Goal: Task Accomplishment & Management: Use online tool/utility

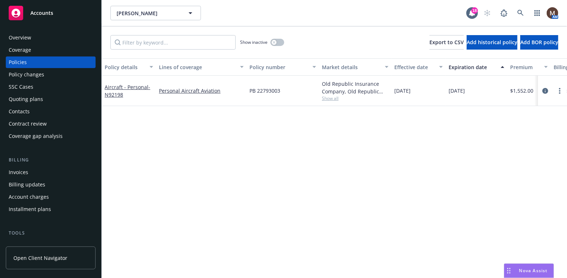
scroll to position [36, 0]
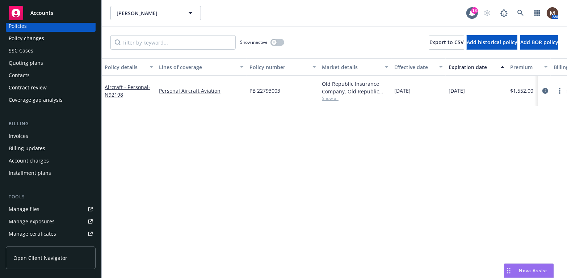
click at [31, 206] on div "Manage files" at bounding box center [24, 210] width 31 height 12
click at [518, 12] on icon at bounding box center [521, 13] width 6 height 6
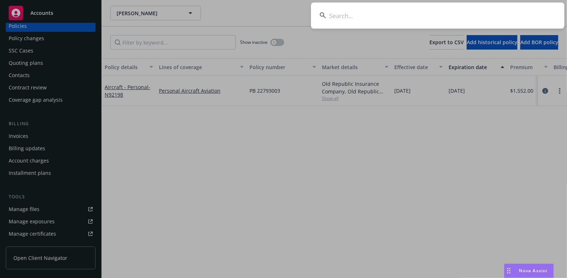
click at [347, 15] on input at bounding box center [438, 16] width 254 height 26
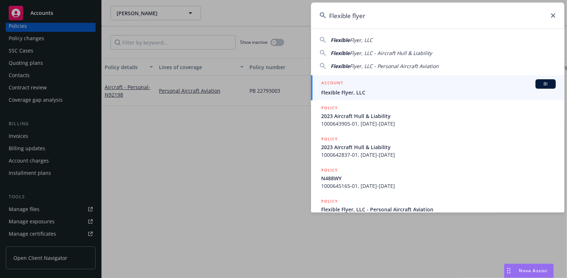
type input "Flexible flyer"
click at [339, 93] on span "Flexible Flyer, LLC" at bounding box center [438, 93] width 235 height 8
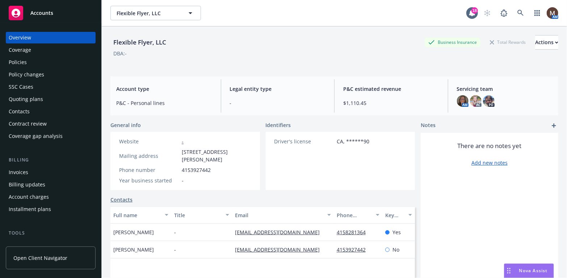
click at [34, 62] on div "Policies" at bounding box center [51, 62] width 84 height 12
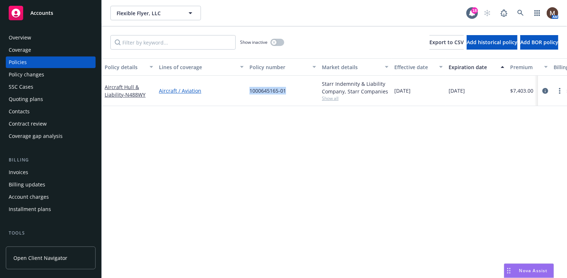
drag, startPoint x: 293, startPoint y: 90, endPoint x: 242, endPoint y: 93, distance: 51.2
click at [242, 93] on div "Aircraft Hull & Liability - N488WY Aircraft / Aviation 1000645165-01 Starr Inde…" at bounding box center [451, 91] width 699 height 30
copy div "1000645165-01"
click at [21, 62] on div "Policies" at bounding box center [18, 62] width 18 height 12
click at [560, 89] on circle "more" at bounding box center [559, 88] width 1 height 1
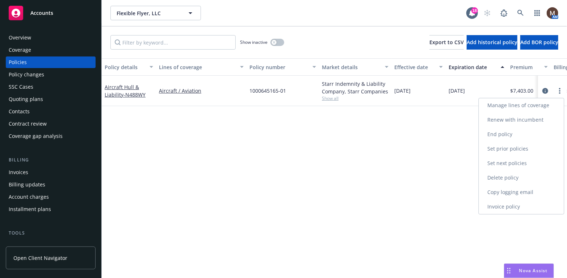
drag, startPoint x: 503, startPoint y: 192, endPoint x: 495, endPoint y: 190, distance: 8.3
click at [503, 192] on link "Copy logging email" at bounding box center [521, 192] width 85 height 14
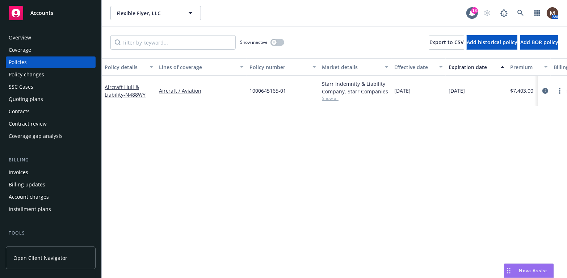
click at [37, 111] on div "Contacts" at bounding box center [51, 112] width 84 height 12
click at [519, 12] on icon at bounding box center [521, 13] width 7 height 7
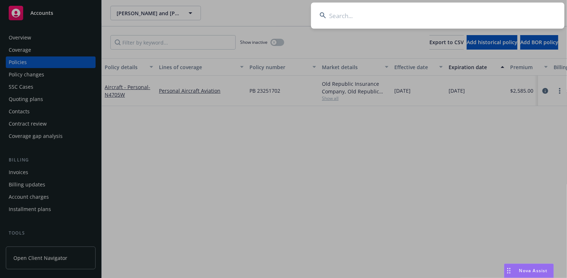
click at [332, 15] on input at bounding box center [438, 16] width 254 height 26
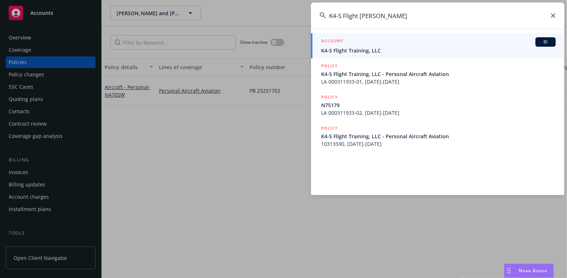
type input "K4-S Flight [PERSON_NAME]"
click at [346, 48] on span "K4-S Flight Training, LLC" at bounding box center [438, 51] width 235 height 8
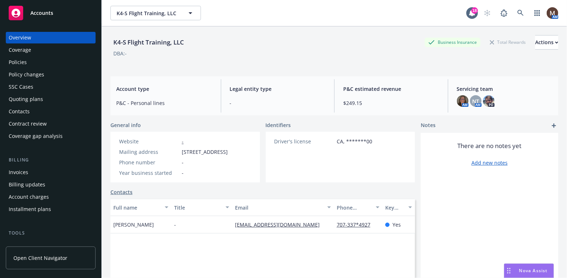
click at [25, 56] on div "Policies" at bounding box center [18, 62] width 18 height 12
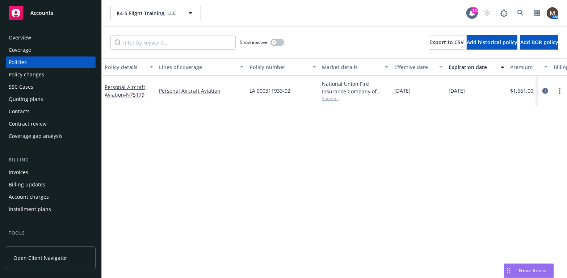
drag, startPoint x: 546, startPoint y: 89, endPoint x: 481, endPoint y: 127, distance: 75.9
click at [546, 89] on icon "circleInformation" at bounding box center [546, 91] width 6 height 6
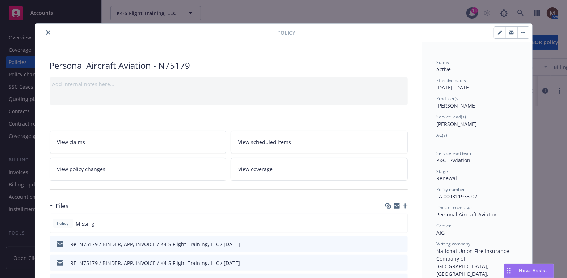
click at [403, 205] on icon "button" at bounding box center [405, 206] width 5 height 5
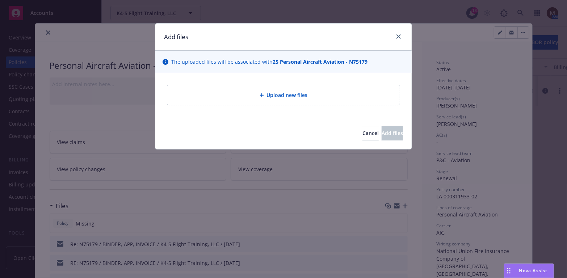
type textarea "x"
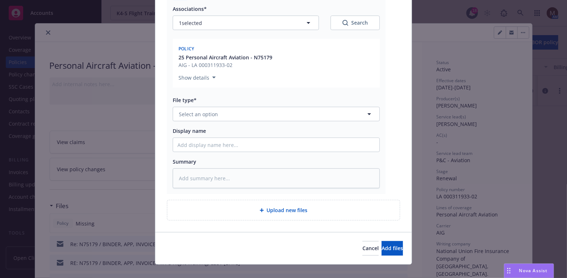
scroll to position [109, 0]
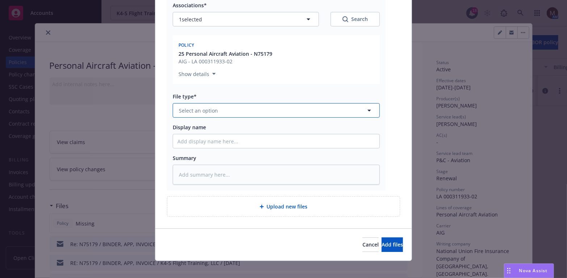
click at [365, 108] on icon "button" at bounding box center [369, 110] width 9 height 9
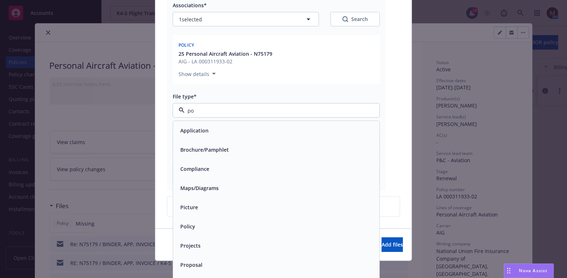
type input "pol"
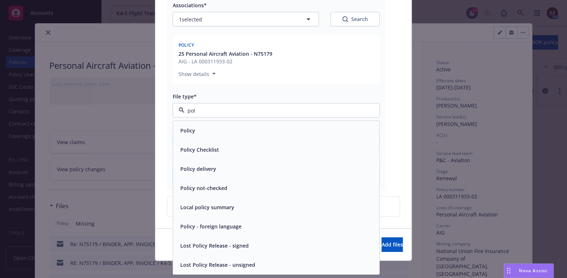
click at [234, 129] on div "Policy" at bounding box center [276, 131] width 198 height 11
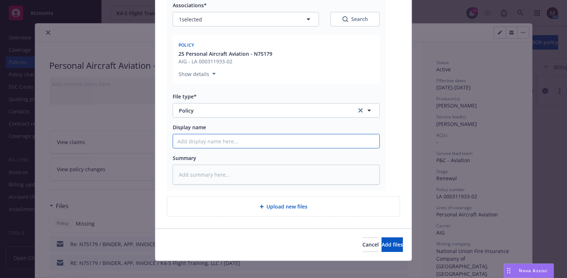
click at [195, 142] on input "Display name" at bounding box center [276, 141] width 206 height 14
type textarea "x"
type input "2"
type textarea "x"
type input "25"
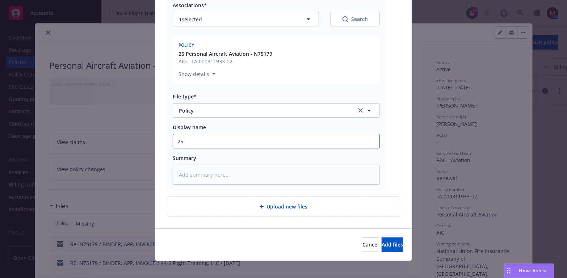
type textarea "x"
type input "25"
type textarea "x"
type input "25 B"
type textarea "x"
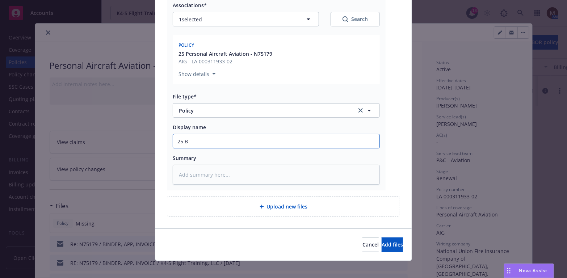
type input "25 BP"
type textarea "x"
type input "25 BP"
type textarea "x"
type input "25 BP -"
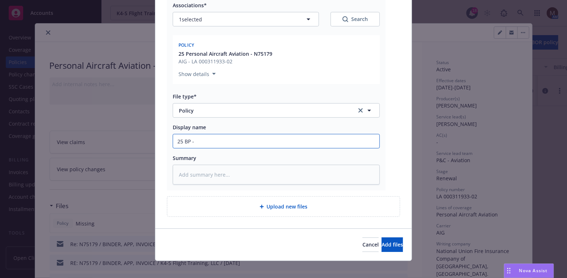
type textarea "x"
type input "25 BP -"
type textarea "x"
type input "25 BP - A"
type textarea "x"
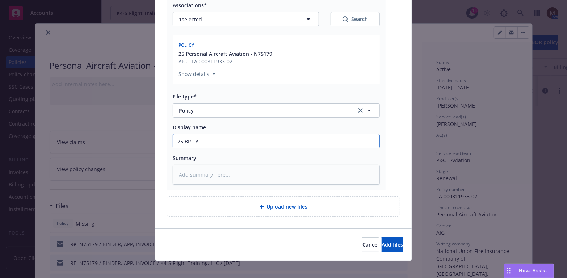
type input "25 BP - Ai"
type textarea "x"
type input "25 BP - A"
type textarea "x"
type input "25 BP - AI"
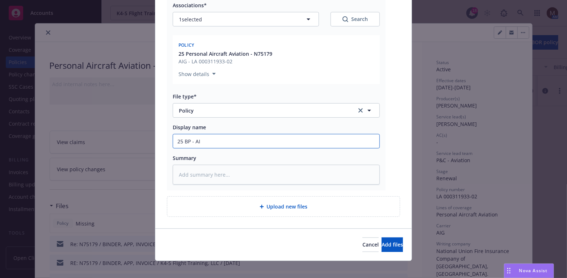
type textarea "x"
type input "25 BP - AIA"
type textarea "x"
type input "25 BP - AIA"
type textarea "x"
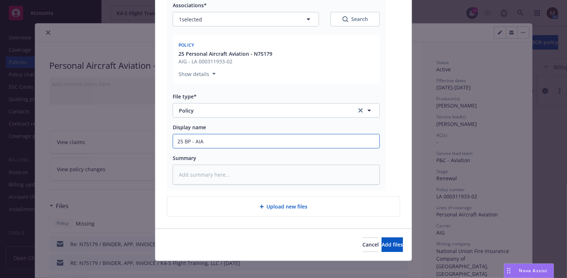
type input "25 BP - AIA P"
type textarea "x"
type input "25 BP - AIA"
type textarea "x"
type input "25 BP - AIA"
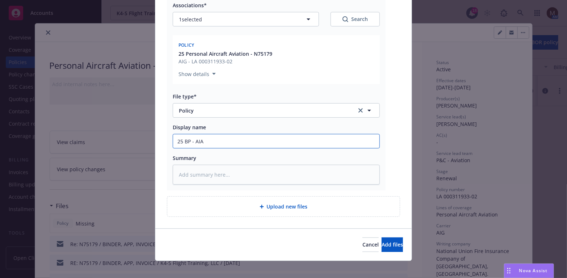
type textarea "x"
type input "25 BP - AI"
type textarea "x"
type input "25 BP - AIG"
type textarea "x"
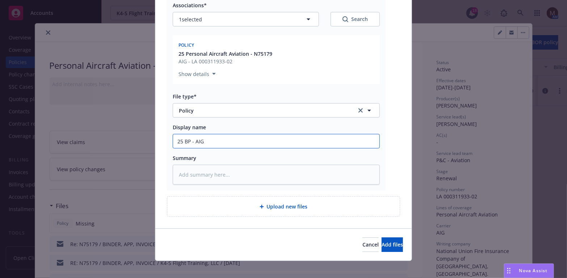
type input "25 BP - AIG"
type textarea "x"
type input "25 BP - AIG P"
type textarea "x"
type input "25 BP - AIG Po"
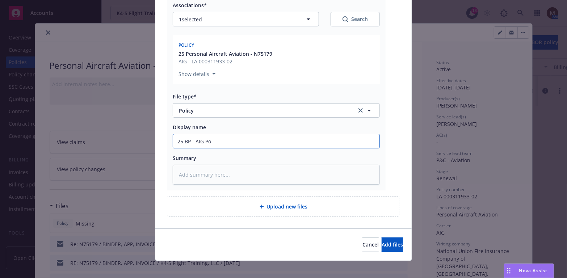
type textarea "x"
type input "25 BP - AIG Pol"
type textarea "x"
type input "25 BP - AIG Poli"
type textarea "x"
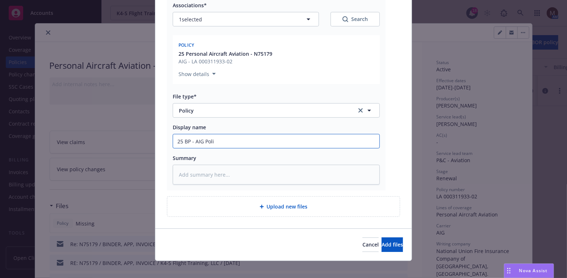
type input "25 BP - AIG Polic"
type textarea "x"
type input "25 BP - AIG Policy"
type textarea "x"
type input "25 BP - AIG Policy,"
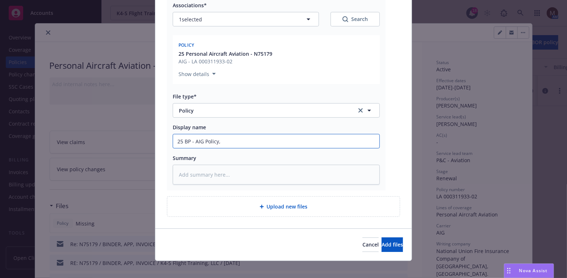
type textarea "x"
type input "25 BP - AIG Policy,"
type textarea "x"
type input "25 BP - AIG Policy, e"
type textarea "x"
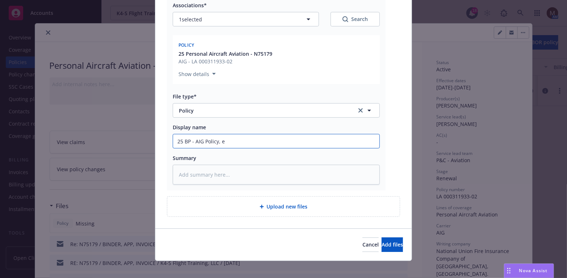
type input "25 BP - AIG Policy, ef"
type textarea "x"
type input "25 BP - AIG Policy, eff"
type textarea "x"
type input "25 BP - AIG Policy, eff"
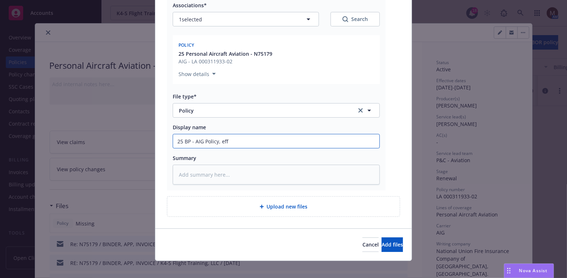
type textarea "x"
type input "25 BP - AIG Policy, eff 0"
type textarea "x"
type input "25 BP - AIG Policy, eff 08"
type textarea "x"
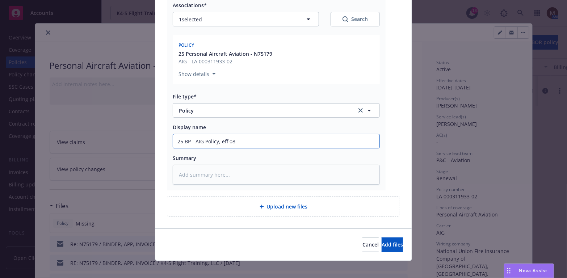
type input "25 BP - AIG Policy, eff 08."
type textarea "x"
type input "25 BP - AIG Policy, eff 08.1"
type textarea "x"
type input "25 BP - AIG Policy, eff 08.18"
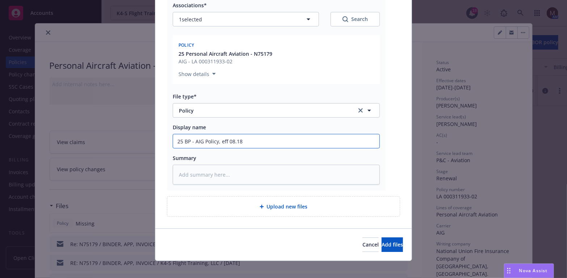
type textarea "x"
type input "25 BP - AIG Policy, eff 08.18."
type textarea "x"
type input "25 BP - AIG Policy, eff 08.18.2"
type textarea "x"
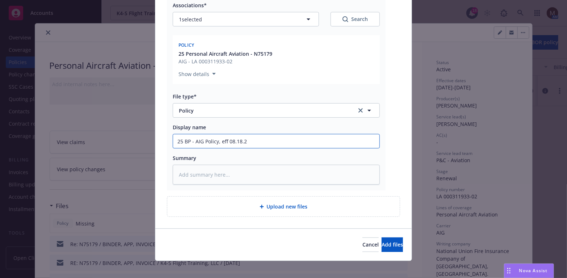
type input "25 BP - AIG Policy, eff [DATE]"
type textarea "x"
type input "25 BP - AIG Policy, eff 08.18.202"
type textarea "x"
drag, startPoint x: 259, startPoint y: 142, endPoint x: 152, endPoint y: 141, distance: 107.2
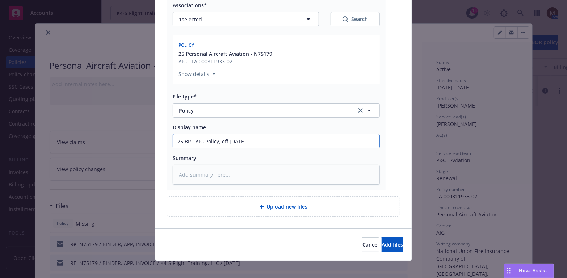
click at [152, 141] on div "Add files The uploaded files will be associated with 25 Personal Aircraft Aviat…" at bounding box center [283, 139] width 567 height 278
type input "25 BP - AIG Policy, eff [DATE]"
click at [197, 176] on textarea at bounding box center [276, 175] width 207 height 20
paste textarea "25 BP - AIG Policy, eff [DATE]"
type textarea "x"
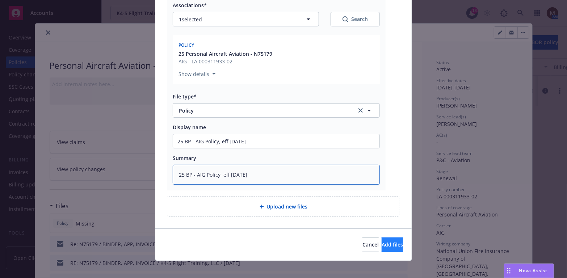
type textarea "25 BP - AIG Policy, eff [DATE]"
click at [382, 241] on span "Add files" at bounding box center [392, 244] width 21 height 7
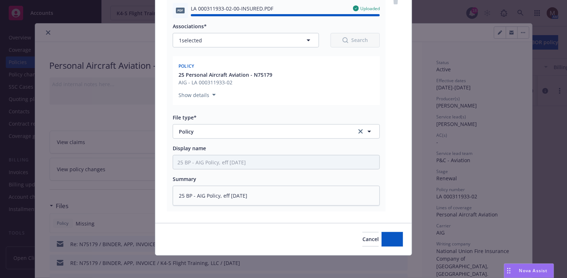
type textarea "x"
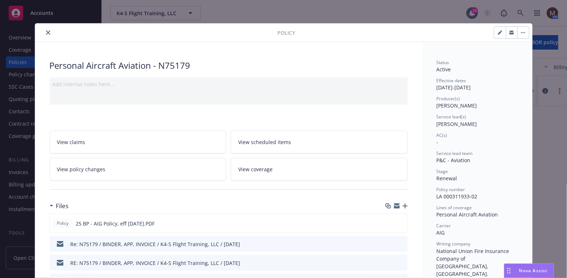
click at [46, 33] on icon "close" at bounding box center [48, 32] width 4 height 4
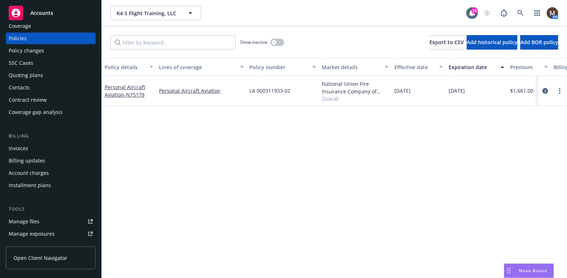
scroll to position [36, 0]
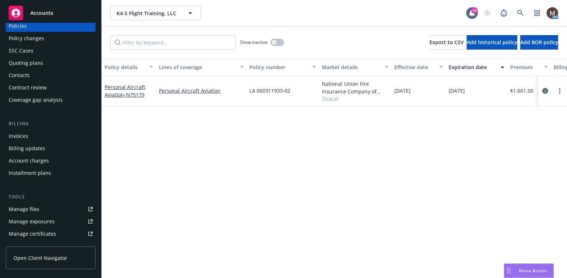
click at [39, 210] on link "Manage files" at bounding box center [51, 210] width 90 height 12
